Goal: Task Accomplishment & Management: Manage account settings

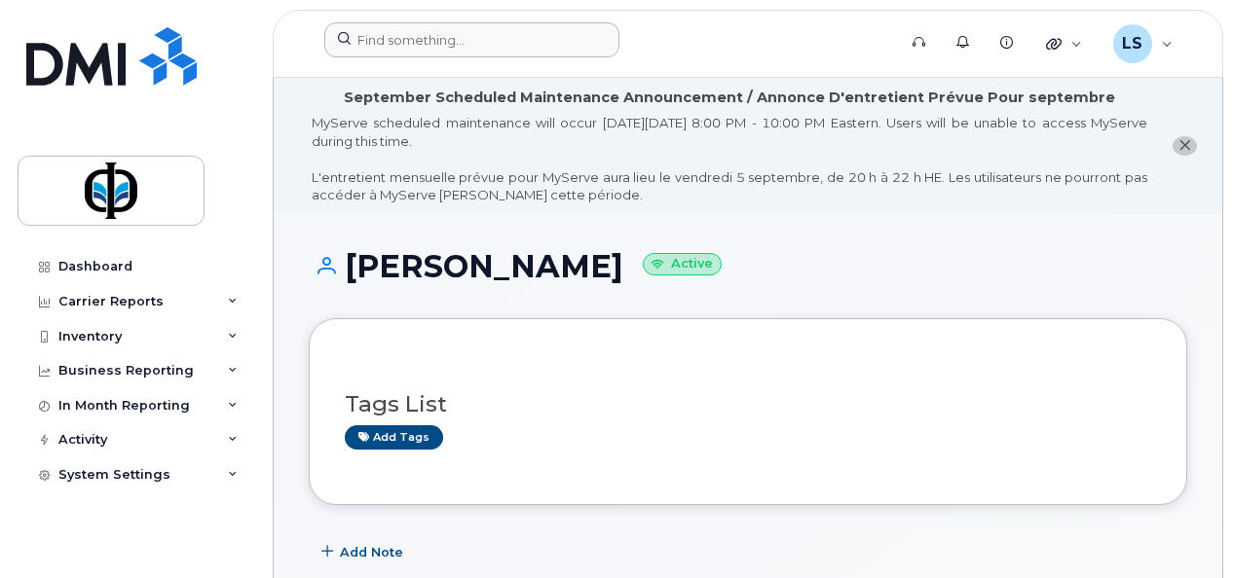
scroll to position [685, 0]
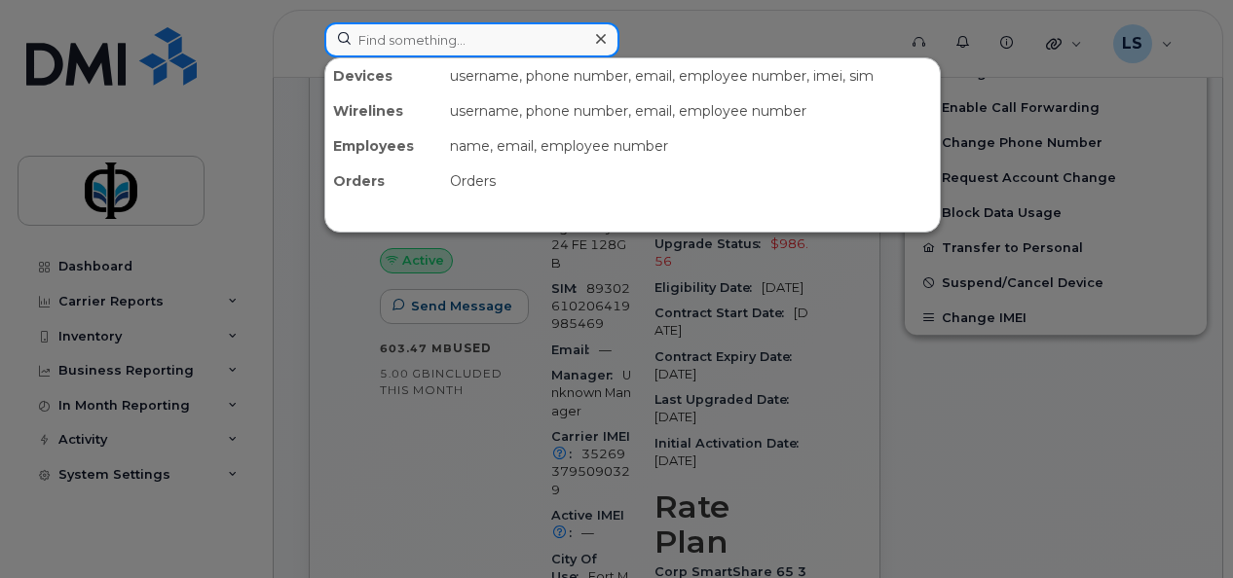
click at [481, 47] on input at bounding box center [471, 39] width 295 height 35
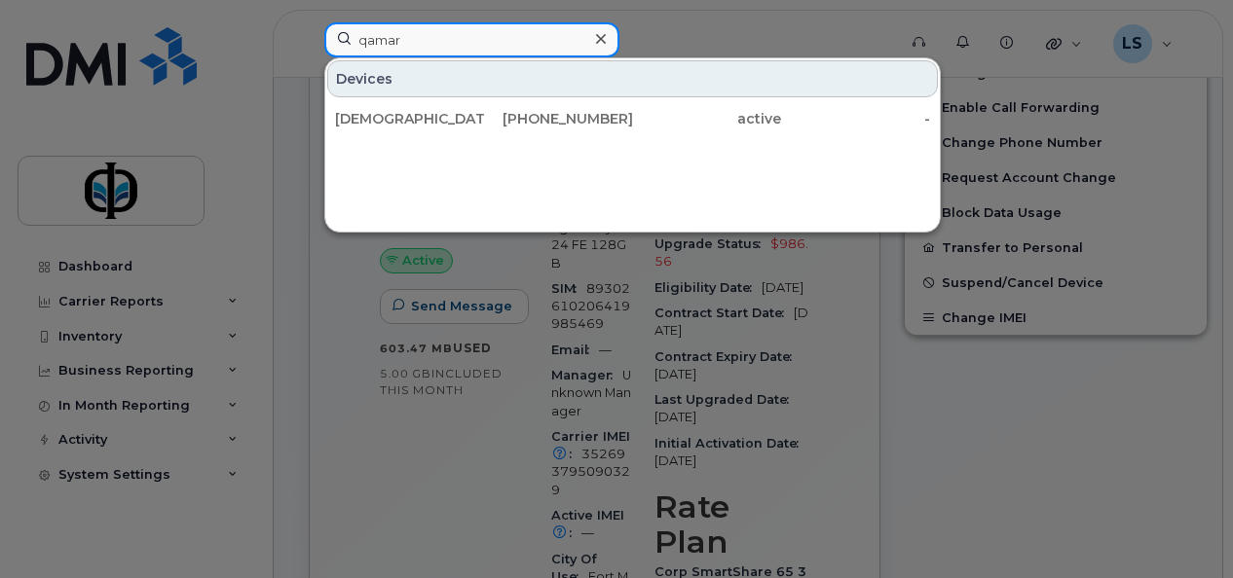
type input "qamar"
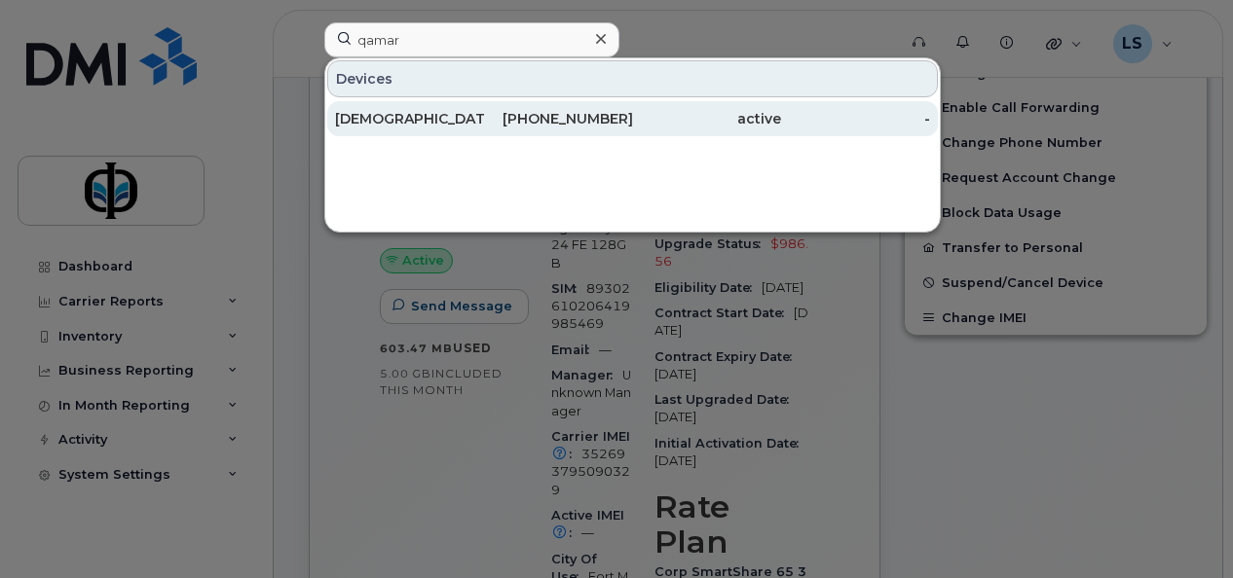
click at [502, 132] on div "[PHONE_NUMBER]" at bounding box center [558, 118] width 149 height 35
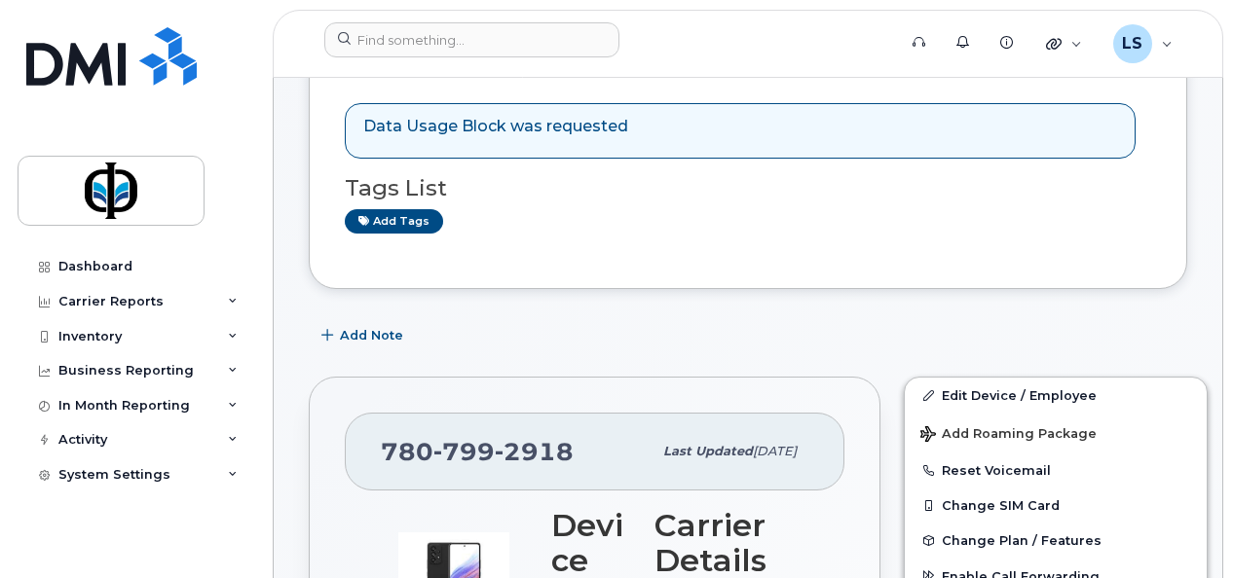
scroll to position [222, 0]
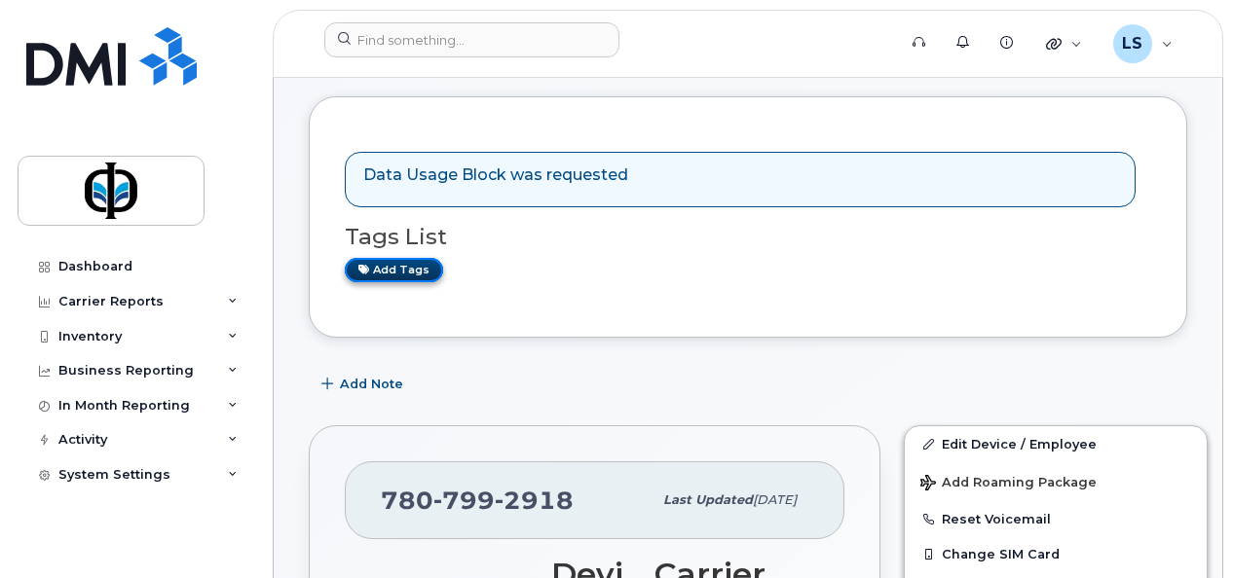
click at [378, 266] on link "Add tags" at bounding box center [394, 270] width 98 height 24
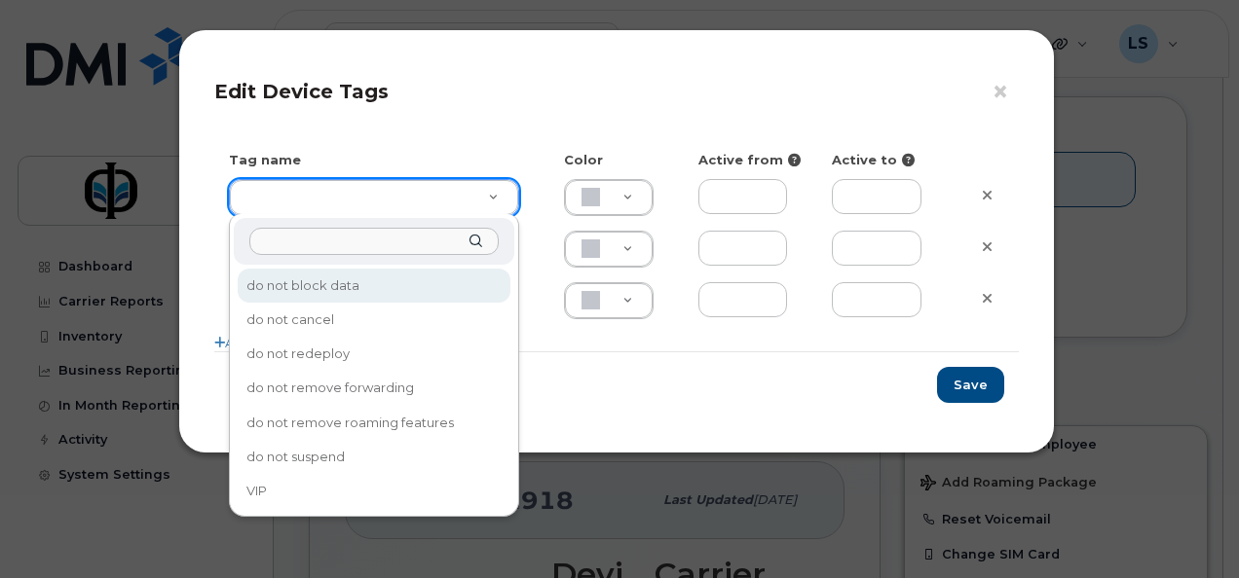
type input "do not block data"
type input "CAF0F6"
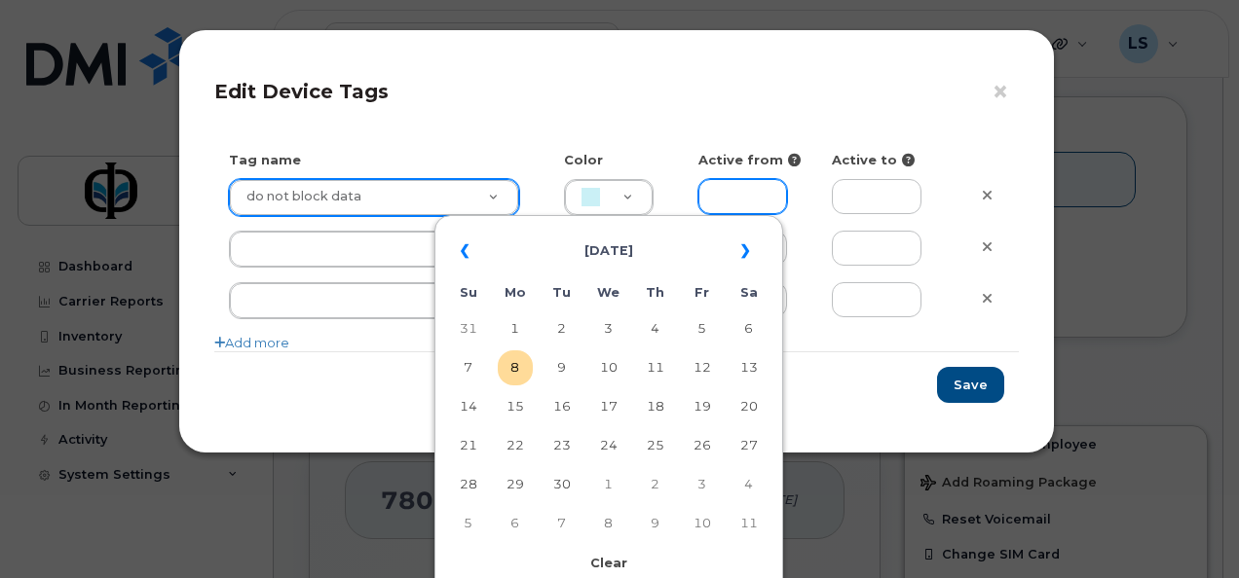
click at [763, 192] on input "text" at bounding box center [743, 196] width 90 height 35
click at [525, 364] on td "8" at bounding box center [515, 368] width 35 height 35
type input "2025-09-08"
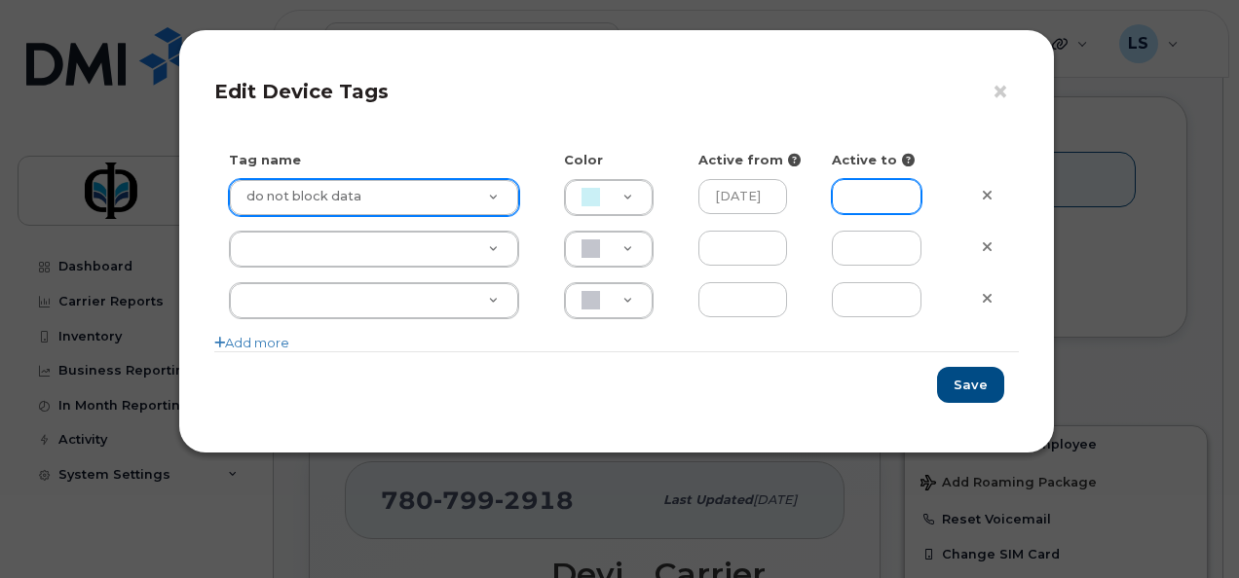
click at [910, 194] on input "text" at bounding box center [877, 196] width 90 height 35
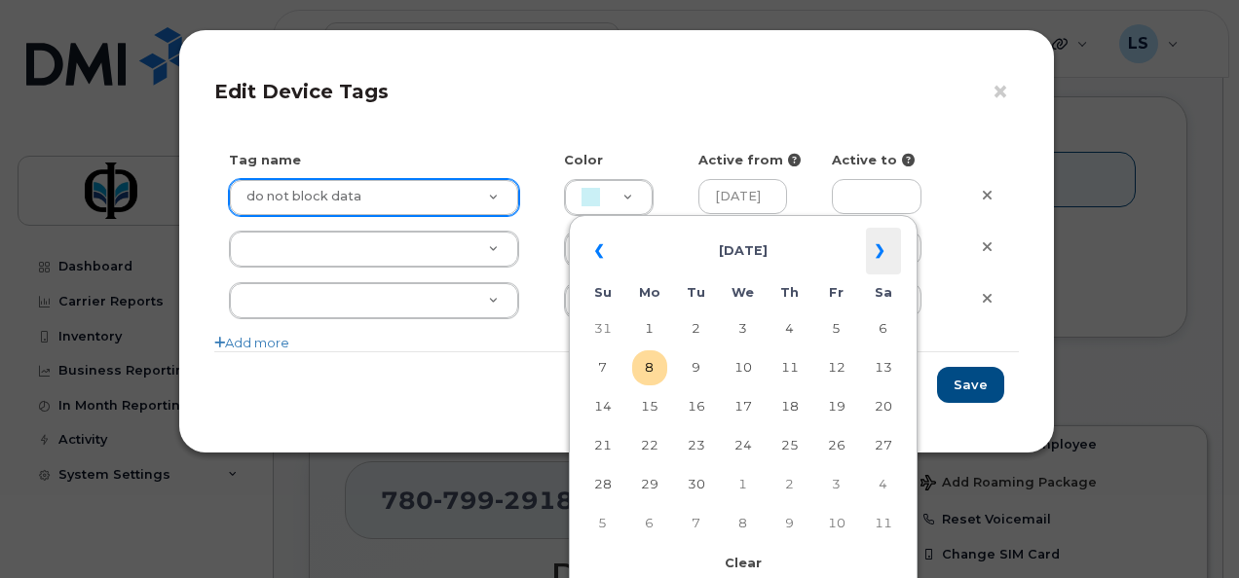
click at [892, 241] on th "»" at bounding box center [883, 251] width 35 height 47
click at [758, 486] on td "31" at bounding box center [742, 484] width 35 height 35
type input "2025-12-31"
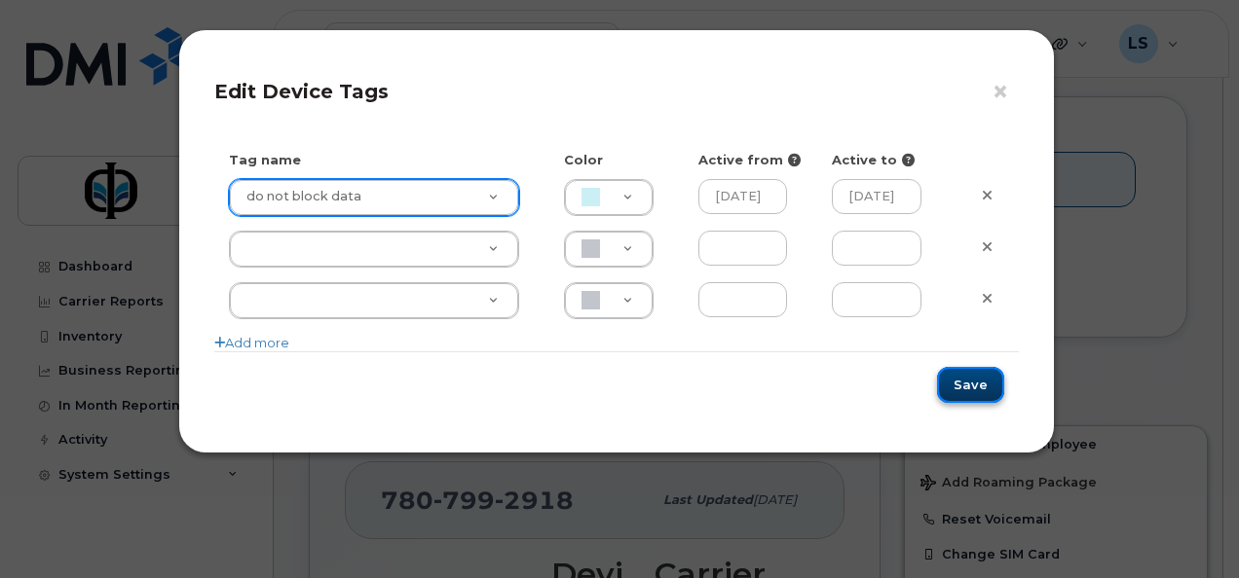
click at [979, 382] on button "Save" at bounding box center [970, 385] width 67 height 36
